Goal: Information Seeking & Learning: Learn about a topic

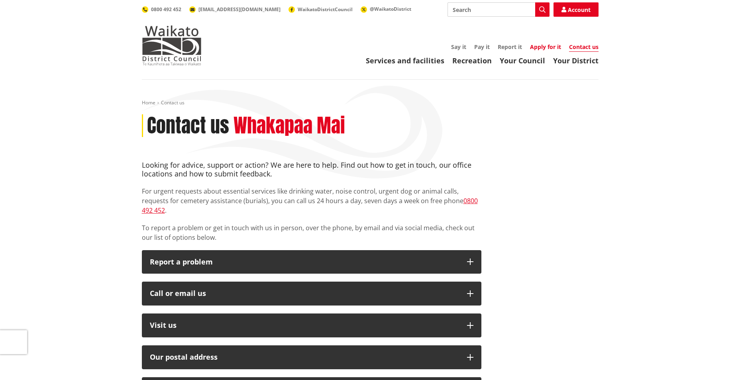
click at [544, 44] on link "Apply for it" at bounding box center [545, 47] width 31 height 8
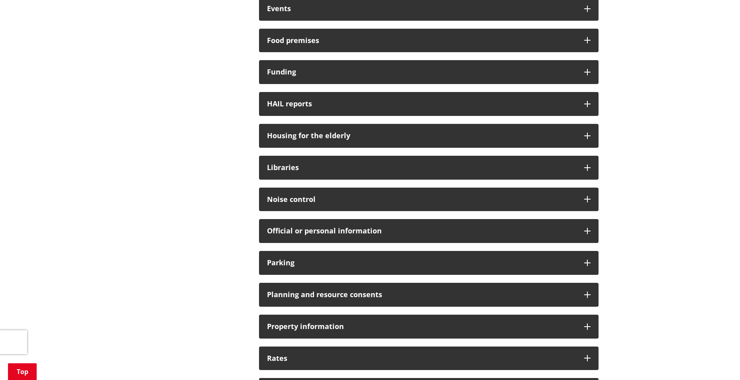
scroll to position [398, 0]
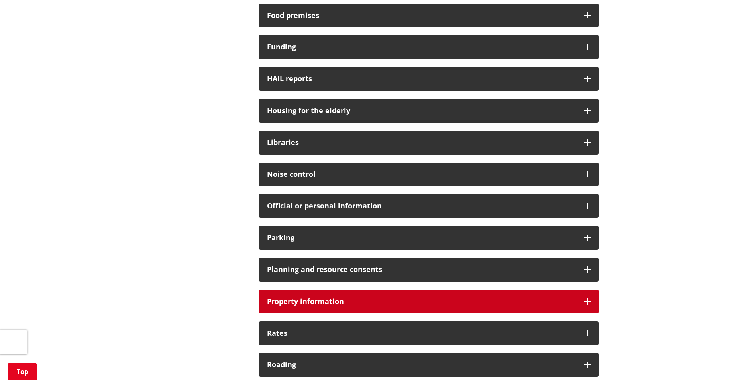
click at [388, 305] on h3 "Property information" at bounding box center [421, 302] width 309 height 8
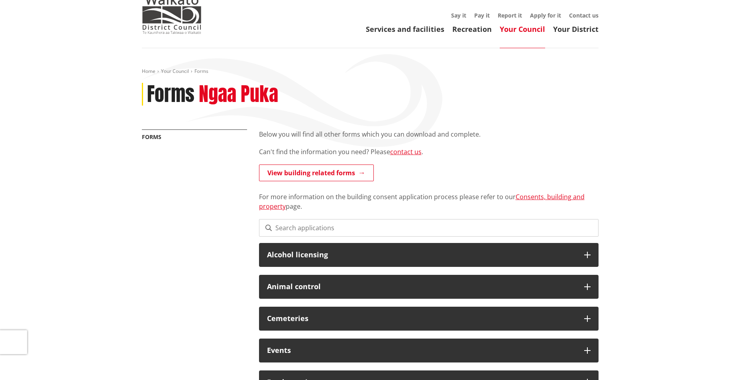
scroll to position [0, 0]
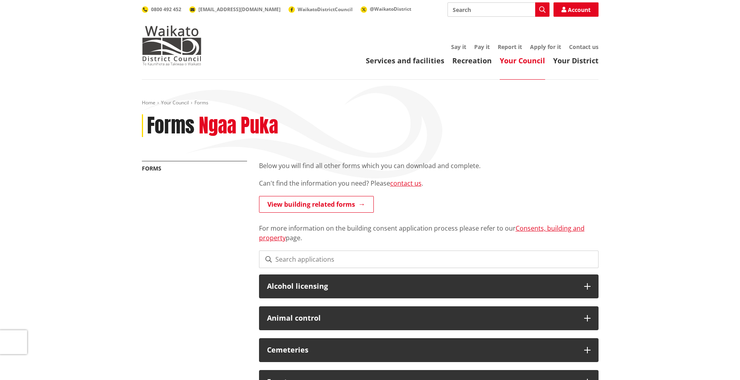
click at [474, 12] on input "Search" at bounding box center [498, 9] width 102 height 14
type input "property files"
click at [529, 230] on link "Consents, building and property" at bounding box center [421, 233] width 325 height 18
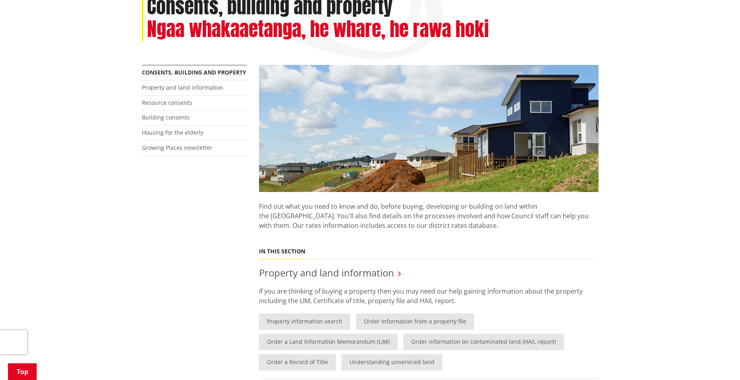
scroll to position [119, 0]
click at [194, 88] on link "Property and land information" at bounding box center [182, 87] width 81 height 8
